Goal: Task Accomplishment & Management: Complete application form

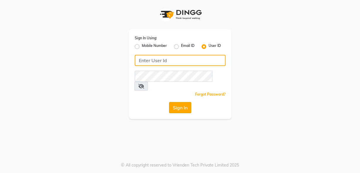
type input "rhapsody"
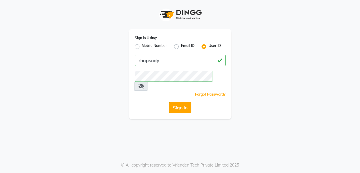
click at [176, 102] on button "Sign In" at bounding box center [180, 107] width 22 height 11
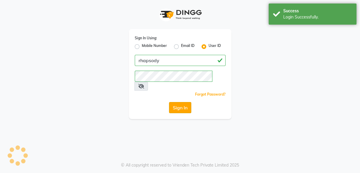
select select "service"
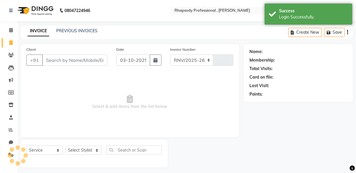
select select "8581"
type input "0831"
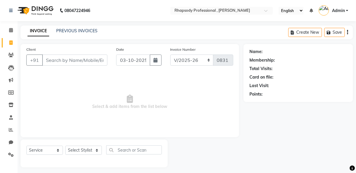
click at [79, 61] on input "Client" at bounding box center [74, 60] width 65 height 11
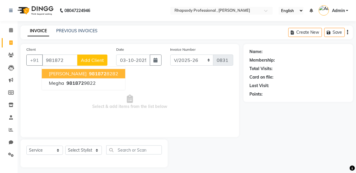
click at [89, 76] on span "981872" at bounding box center [98, 74] width 18 height 6
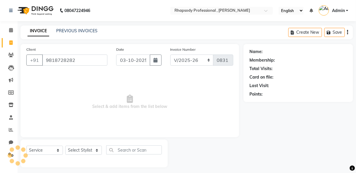
type input "9818728282"
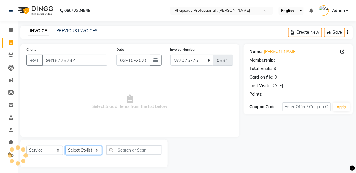
click at [89, 150] on select "Select Stylist [PERSON_NAME] [PERSON_NAME] Manager [PERSON_NAME] [PERSON_NAME] …" at bounding box center [83, 150] width 37 height 9
select select "85667"
click at [65, 146] on select "Select Stylist [PERSON_NAME] [PERSON_NAME] Manager [PERSON_NAME] [PERSON_NAME] …" at bounding box center [83, 150] width 37 height 9
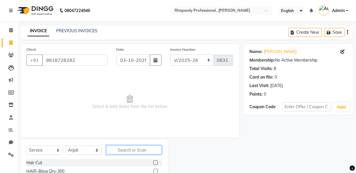
click at [144, 153] on input "text" at bounding box center [134, 149] width 56 height 9
type input "th"
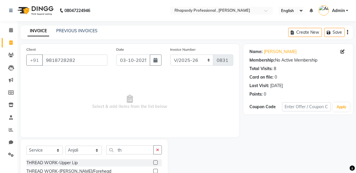
click at [154, 163] on label at bounding box center [156, 162] width 4 height 4
click at [154, 163] on input "checkbox" at bounding box center [156, 163] width 4 height 4
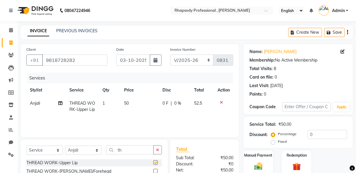
checkbox input "false"
click at [154, 170] on label at bounding box center [156, 171] width 4 height 4
click at [154, 170] on input "checkbox" at bounding box center [156, 171] width 4 height 4
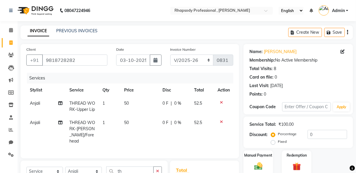
checkbox input "false"
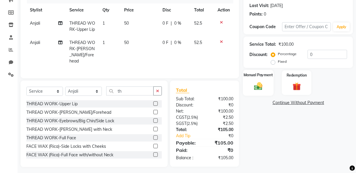
click at [261, 88] on img at bounding box center [259, 86] width 14 height 10
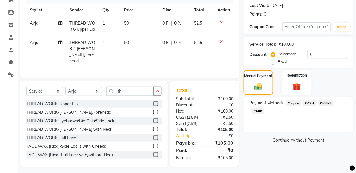
click at [312, 103] on span "CASH" at bounding box center [310, 103] width 13 height 7
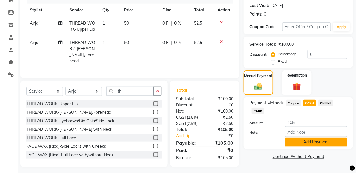
click at [328, 144] on button "Add Payment" at bounding box center [316, 141] width 62 height 9
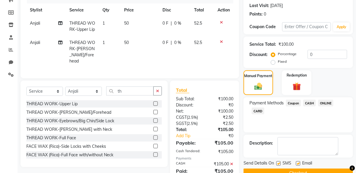
scroll to position [100, 0]
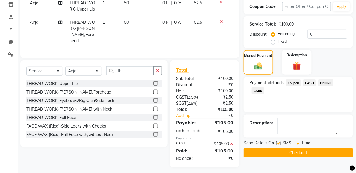
click at [327, 152] on button "Checkout" at bounding box center [299, 152] width 110 height 9
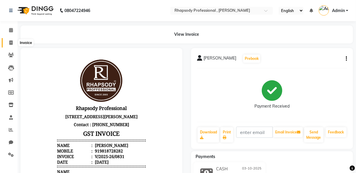
click at [10, 41] on icon at bounding box center [10, 42] width 3 height 4
select select "service"
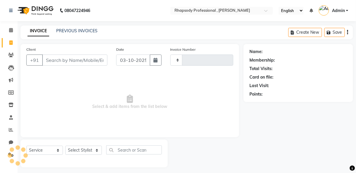
scroll to position [3, 0]
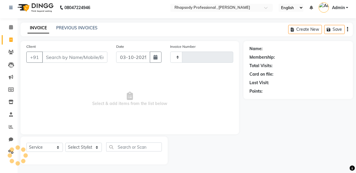
type input "0832"
select select "8581"
click at [54, 57] on input "Client" at bounding box center [74, 57] width 65 height 11
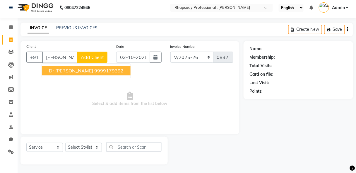
click at [94, 69] on ngb-highlight "9999179392" at bounding box center [108, 71] width 29 height 6
type input "9999179392"
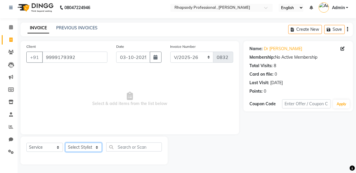
click at [91, 148] on select "Select Stylist [PERSON_NAME] [PERSON_NAME] Manager [PERSON_NAME] [PERSON_NAME] …" at bounding box center [83, 147] width 37 height 9
select select "85671"
click at [65, 143] on select "Select Stylist [PERSON_NAME] [PERSON_NAME] Manager [PERSON_NAME] [PERSON_NAME] …" at bounding box center [83, 147] width 37 height 9
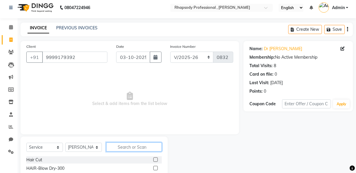
click at [135, 149] on input "text" at bounding box center [134, 146] width 56 height 9
click at [131, 152] on div "Select Service Product Membership Package Voucher Prepaid Gift Card Select Styl…" at bounding box center [94, 149] width 136 height 14
click at [125, 148] on input "text" at bounding box center [134, 146] width 56 height 9
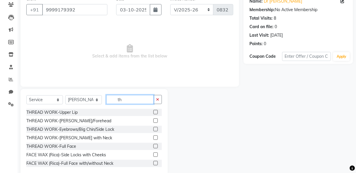
scroll to position [61, 0]
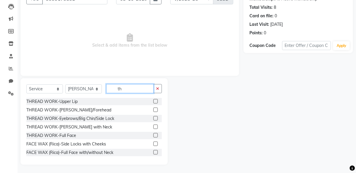
type input "th"
click at [154, 101] on label at bounding box center [156, 101] width 4 height 4
click at [154, 101] on input "checkbox" at bounding box center [156, 102] width 4 height 4
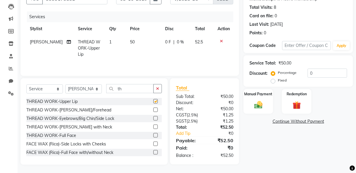
checkbox input "false"
click at [154, 109] on label at bounding box center [156, 110] width 4 height 4
click at [154, 109] on input "checkbox" at bounding box center [156, 110] width 4 height 4
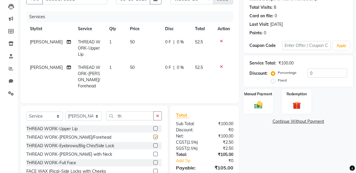
checkbox input "false"
click at [154, 143] on label at bounding box center [156, 145] width 4 height 4
click at [154, 144] on input "checkbox" at bounding box center [156, 146] width 4 height 4
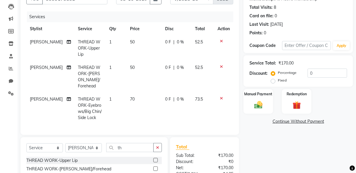
checkbox input "false"
click at [258, 105] on img at bounding box center [259, 105] width 14 height 10
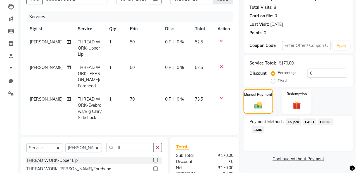
click at [313, 123] on span "CASH" at bounding box center [310, 121] width 13 height 7
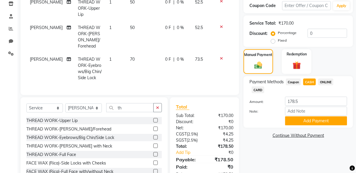
scroll to position [112, 0]
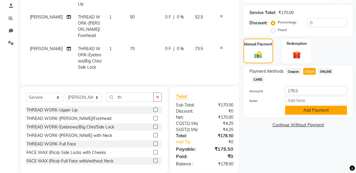
click at [309, 108] on button "Add Payment" at bounding box center [316, 110] width 62 height 9
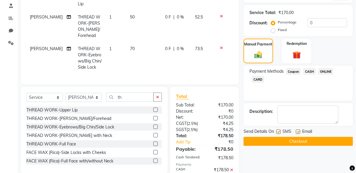
click at [298, 141] on button "Checkout" at bounding box center [299, 141] width 110 height 9
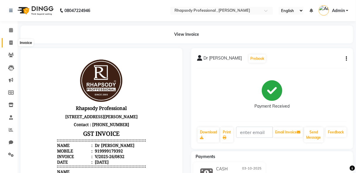
click at [12, 43] on icon at bounding box center [10, 42] width 3 height 4
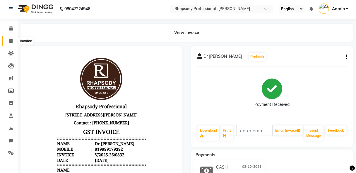
select select "service"
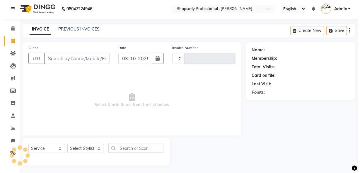
scroll to position [3, 0]
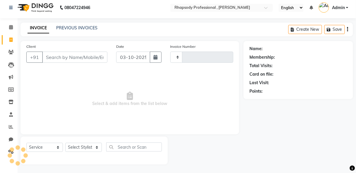
type input "0833"
select select "8581"
click at [72, 60] on input "Client" at bounding box center [74, 57] width 65 height 11
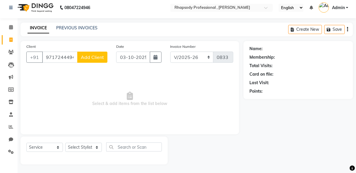
type input "9717244494"
click at [100, 57] on span "Add Client" at bounding box center [92, 57] width 23 height 6
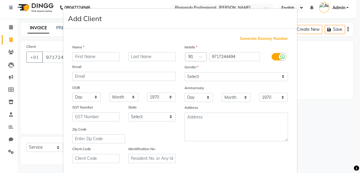
click at [98, 58] on input "text" at bounding box center [95, 56] width 47 height 9
type input "Kamakshi"
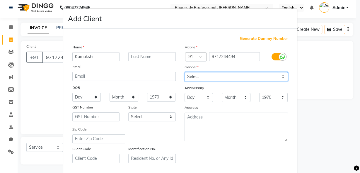
click at [202, 75] on select "Select [DEMOGRAPHIC_DATA] [DEMOGRAPHIC_DATA] Other Prefer Not To Say" at bounding box center [236, 76] width 103 height 9
select select "[DEMOGRAPHIC_DATA]"
click at [185, 72] on select "Select [DEMOGRAPHIC_DATA] [DEMOGRAPHIC_DATA] Other Prefer Not To Say" at bounding box center [236, 76] width 103 height 9
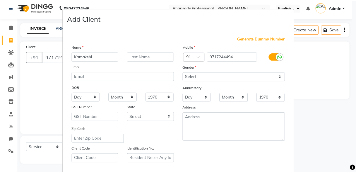
scroll to position [96, 0]
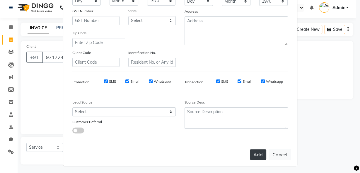
click at [259, 154] on button "Add" at bounding box center [258, 154] width 16 height 11
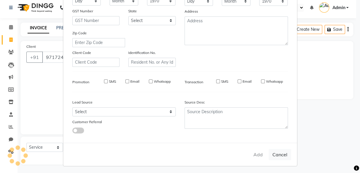
select select
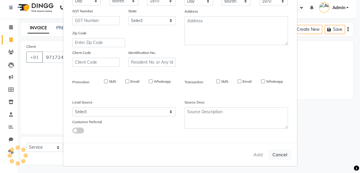
select select
checkbox input "false"
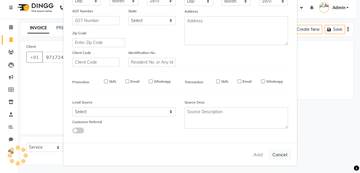
checkbox input "false"
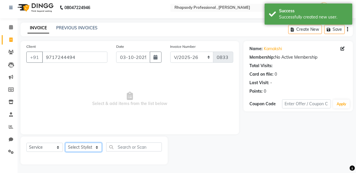
click at [77, 148] on select "Select Stylist [PERSON_NAME] [PERSON_NAME] Manager [PERSON_NAME] [PERSON_NAME] …" at bounding box center [83, 147] width 37 height 9
select select "85670"
click at [65, 143] on select "Select Stylist [PERSON_NAME] [PERSON_NAME] Manager [PERSON_NAME] [PERSON_NAME] …" at bounding box center [83, 147] width 37 height 9
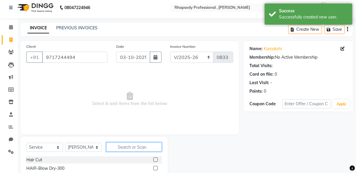
click at [125, 148] on input "text" at bounding box center [134, 146] width 56 height 9
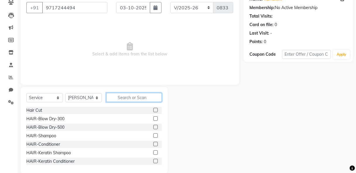
scroll to position [61, 0]
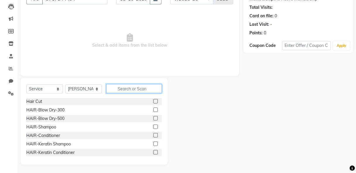
click at [125, 88] on input "text" at bounding box center [134, 88] width 56 height 9
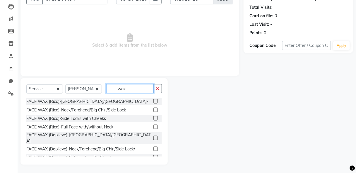
scroll to position [51, 0]
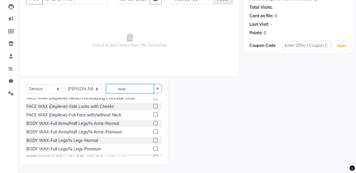
type input "wax"
click at [154, 130] on label at bounding box center [156, 132] width 4 height 4
click at [154, 130] on input "checkbox" at bounding box center [156, 132] width 4 height 4
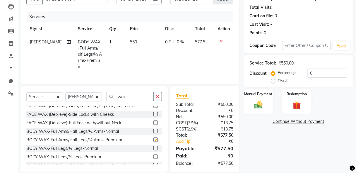
checkbox input "false"
click at [154, 154] on label at bounding box center [156, 156] width 4 height 4
click at [154, 155] on input "checkbox" at bounding box center [156, 157] width 4 height 4
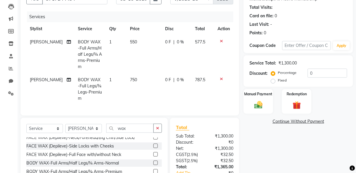
checkbox input "false"
click at [160, 124] on button "button" at bounding box center [158, 128] width 8 height 9
click at [143, 124] on input "text" at bounding box center [134, 128] width 56 height 9
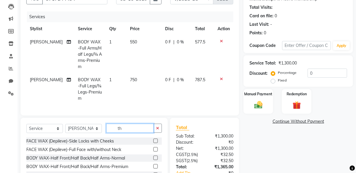
scroll to position [18, 0]
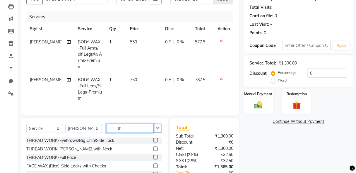
type input "th"
click at [154, 138] on label at bounding box center [156, 140] width 4 height 4
click at [154, 139] on input "checkbox" at bounding box center [156, 141] width 4 height 4
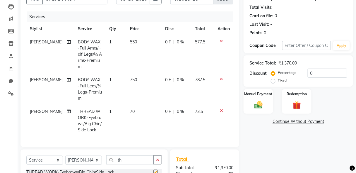
checkbox input "false"
click at [154, 170] on label at bounding box center [156, 172] width 4 height 4
click at [154, 171] on input "checkbox" at bounding box center [156, 173] width 4 height 4
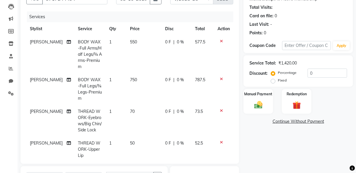
checkbox input "false"
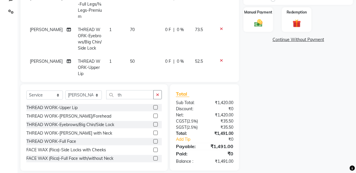
scroll to position [143, 0]
click at [154, 113] on label at bounding box center [156, 115] width 4 height 4
click at [154, 114] on input "checkbox" at bounding box center [156, 116] width 4 height 4
checkbox input "false"
click at [259, 25] on img at bounding box center [259, 23] width 14 height 10
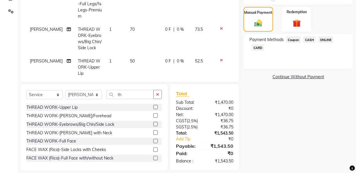
click at [311, 38] on span "CASH" at bounding box center [310, 39] width 13 height 7
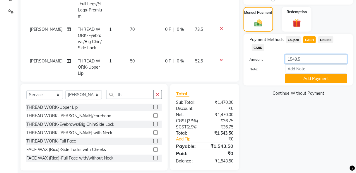
click at [301, 59] on input "1543.5" at bounding box center [316, 59] width 62 height 9
type input "1500"
click at [318, 80] on button "Add Payment" at bounding box center [316, 78] width 62 height 9
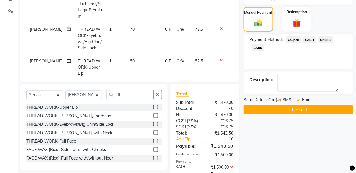
click at [330, 38] on span "ONLINE" at bounding box center [326, 39] width 15 height 7
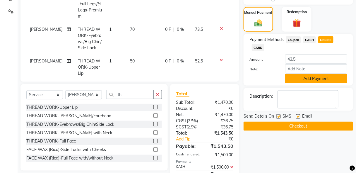
click at [324, 78] on button "Add Payment" at bounding box center [316, 78] width 62 height 9
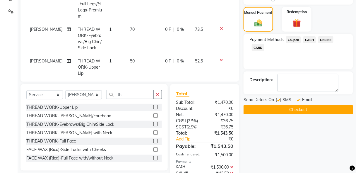
click at [304, 109] on button "Checkout" at bounding box center [299, 109] width 110 height 9
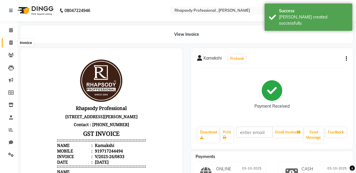
click at [6, 43] on span at bounding box center [11, 43] width 10 height 7
select select "service"
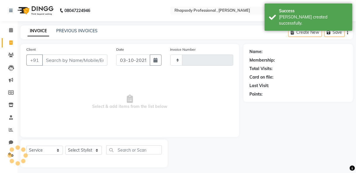
scroll to position [3, 0]
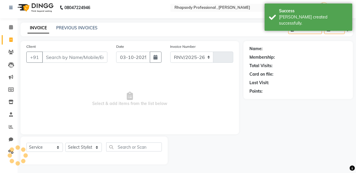
select select "8581"
type input "0834"
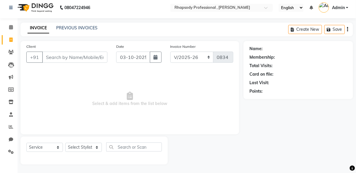
click at [56, 59] on input "Client" at bounding box center [74, 57] width 65 height 11
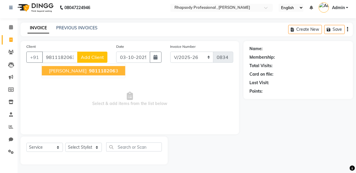
type input "9811182063"
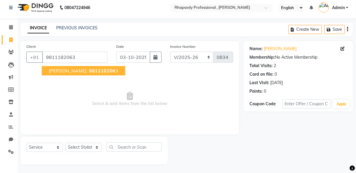
click at [79, 74] on button "[PERSON_NAME] 981118206 3" at bounding box center [84, 70] width 84 height 9
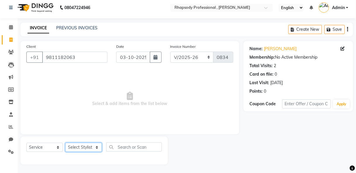
click at [88, 145] on select "Select Stylist [PERSON_NAME] [PERSON_NAME] Manager [PERSON_NAME] [PERSON_NAME] …" at bounding box center [83, 147] width 37 height 9
select select "85672"
click at [65, 143] on select "Select Stylist [PERSON_NAME] [PERSON_NAME] Manager [PERSON_NAME] [PERSON_NAME] …" at bounding box center [83, 147] width 37 height 9
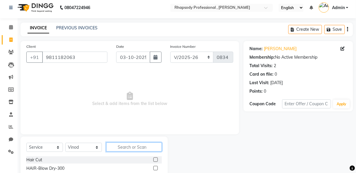
click at [128, 148] on input "text" at bounding box center [134, 146] width 56 height 9
type input "tou"
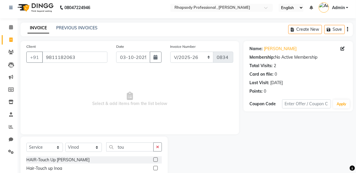
click at [155, 168] on label at bounding box center [156, 168] width 4 height 4
click at [155, 168] on input "checkbox" at bounding box center [156, 168] width 4 height 4
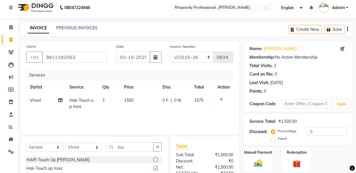
checkbox input "false"
click at [298, 104] on input "text" at bounding box center [307, 103] width 49 height 9
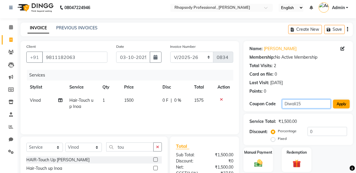
type input "Diwali15"
click at [343, 106] on button "Apply" at bounding box center [342, 104] width 17 height 9
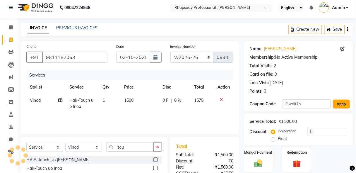
type input "15"
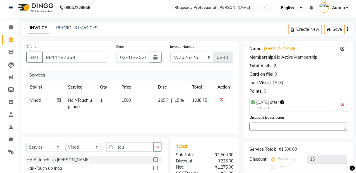
scroll to position [61, 0]
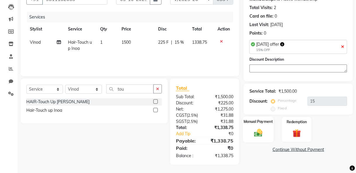
click at [263, 131] on img at bounding box center [259, 133] width 14 height 10
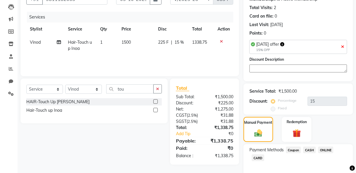
click at [326, 150] on span "ONLINE" at bounding box center [326, 150] width 15 height 7
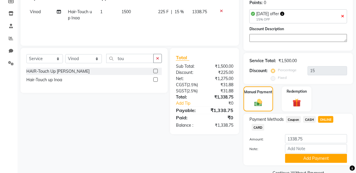
scroll to position [104, 0]
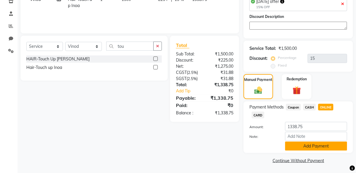
click at [324, 144] on button "Add Payment" at bounding box center [316, 146] width 62 height 9
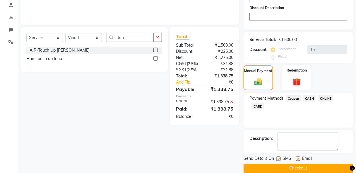
scroll to position [120, 0]
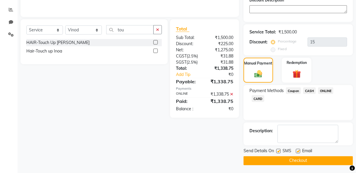
click at [316, 161] on button "Checkout" at bounding box center [299, 160] width 110 height 9
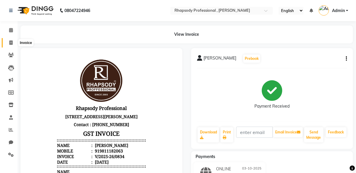
click at [8, 42] on span at bounding box center [11, 43] width 10 height 7
select select "service"
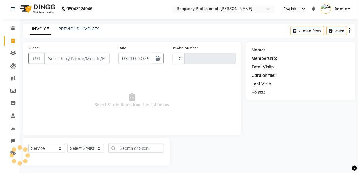
scroll to position [3, 0]
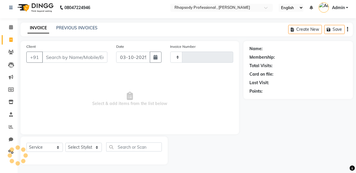
type input "0835"
select select "8581"
click at [64, 59] on input "Client" at bounding box center [74, 57] width 65 height 11
click at [57, 56] on input "Client" at bounding box center [74, 57] width 65 height 11
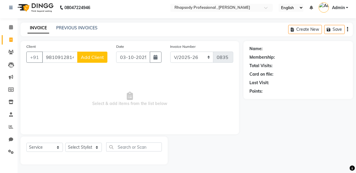
type input "9810912814"
click at [90, 59] on span "Add Client" at bounding box center [92, 57] width 23 height 6
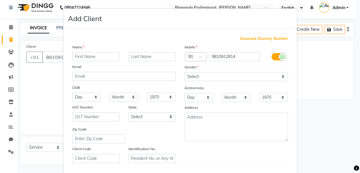
click at [90, 58] on input "text" at bounding box center [95, 56] width 47 height 9
type input "[PERSON_NAME]"
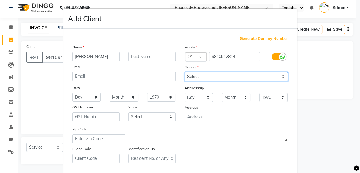
click at [211, 75] on select "Select [DEMOGRAPHIC_DATA] [DEMOGRAPHIC_DATA] Other Prefer Not To Say" at bounding box center [236, 76] width 103 height 9
select select "[DEMOGRAPHIC_DATA]"
click at [185, 72] on select "Select [DEMOGRAPHIC_DATA] [DEMOGRAPHIC_DATA] Other Prefer Not To Say" at bounding box center [236, 76] width 103 height 9
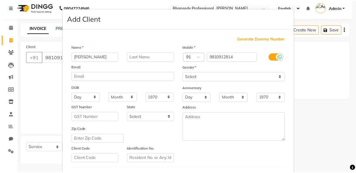
scroll to position [96, 0]
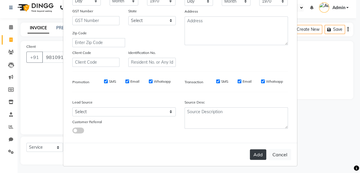
click at [257, 154] on button "Add" at bounding box center [258, 154] width 16 height 11
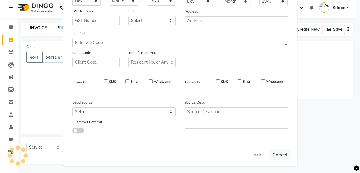
select select
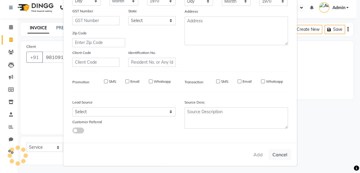
select select
checkbox input "false"
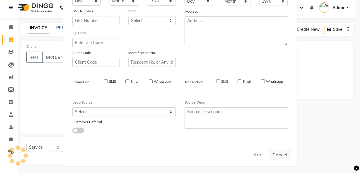
checkbox input "false"
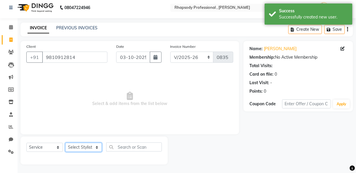
click at [87, 147] on select "Select Stylist [PERSON_NAME] [PERSON_NAME] Manager [PERSON_NAME] [PERSON_NAME] …" at bounding box center [83, 147] width 37 height 9
select select "85665"
click at [65, 143] on select "Select Stylist [PERSON_NAME] [PERSON_NAME] Manager [PERSON_NAME] [PERSON_NAME] …" at bounding box center [83, 147] width 37 height 9
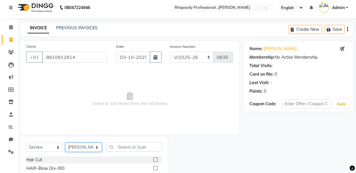
scroll to position [61, 0]
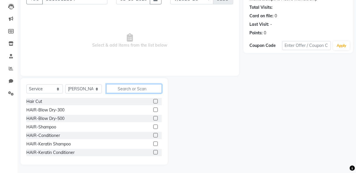
click at [146, 91] on input "text" at bounding box center [134, 88] width 56 height 9
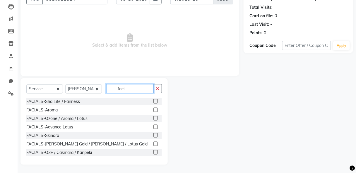
type input "faci"
click at [154, 116] on label at bounding box center [156, 118] width 4 height 4
click at [154, 117] on input "checkbox" at bounding box center [156, 119] width 4 height 4
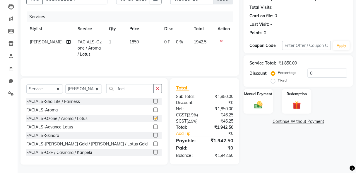
checkbox input "false"
click at [158, 88] on icon "button" at bounding box center [157, 88] width 3 height 4
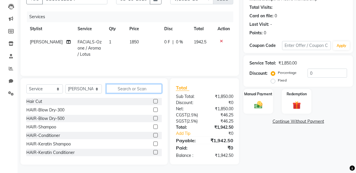
click at [139, 89] on input "text" at bounding box center [134, 88] width 56 height 9
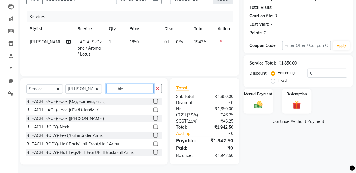
type input "ble"
click at [154, 101] on label at bounding box center [156, 101] width 4 height 4
click at [154, 101] on input "checkbox" at bounding box center [156, 102] width 4 height 4
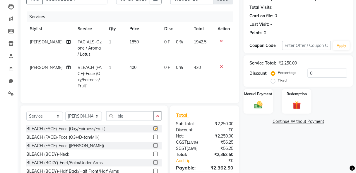
checkbox input "false"
click at [156, 120] on button "button" at bounding box center [158, 115] width 8 height 9
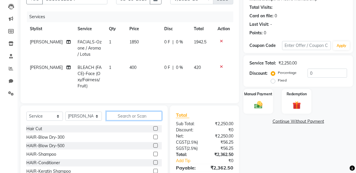
click at [144, 120] on input "text" at bounding box center [134, 115] width 56 height 9
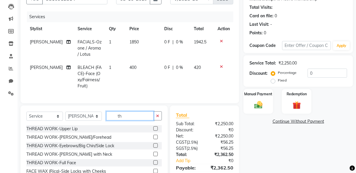
type input "th"
click at [154, 148] on label at bounding box center [156, 145] width 4 height 4
click at [154, 148] on input "checkbox" at bounding box center [156, 146] width 4 height 4
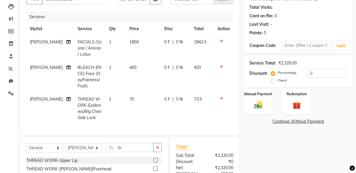
checkbox input "false"
click at [294, 46] on input "text" at bounding box center [307, 45] width 49 height 9
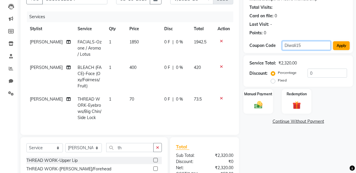
type input "Diwali15"
click at [342, 45] on button "Apply" at bounding box center [342, 45] width 17 height 9
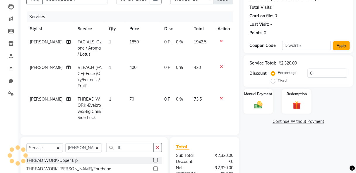
type input "15"
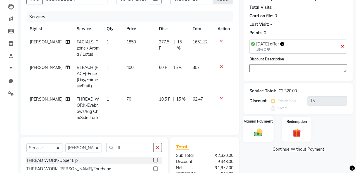
click at [261, 136] on img at bounding box center [259, 133] width 14 height 10
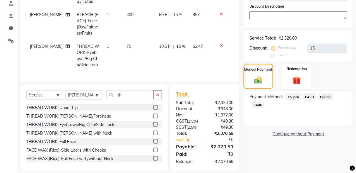
scroll to position [124, 0]
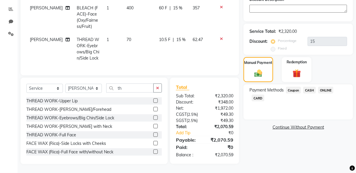
click at [313, 87] on span "CASH" at bounding box center [310, 90] width 13 height 7
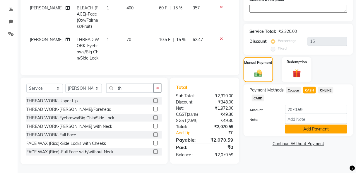
click at [320, 125] on button "Add Payment" at bounding box center [316, 129] width 62 height 9
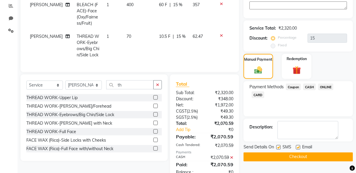
click at [307, 157] on button "Checkout" at bounding box center [299, 156] width 110 height 9
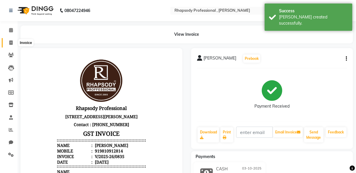
click at [9, 43] on icon at bounding box center [10, 42] width 3 height 4
select select "service"
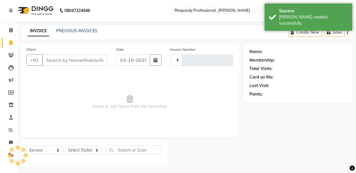
scroll to position [3, 0]
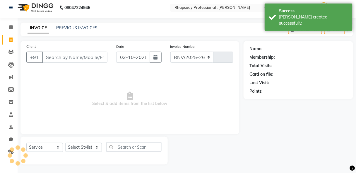
select select "8581"
type input "0836"
